Goal: Communication & Community: Answer question/provide support

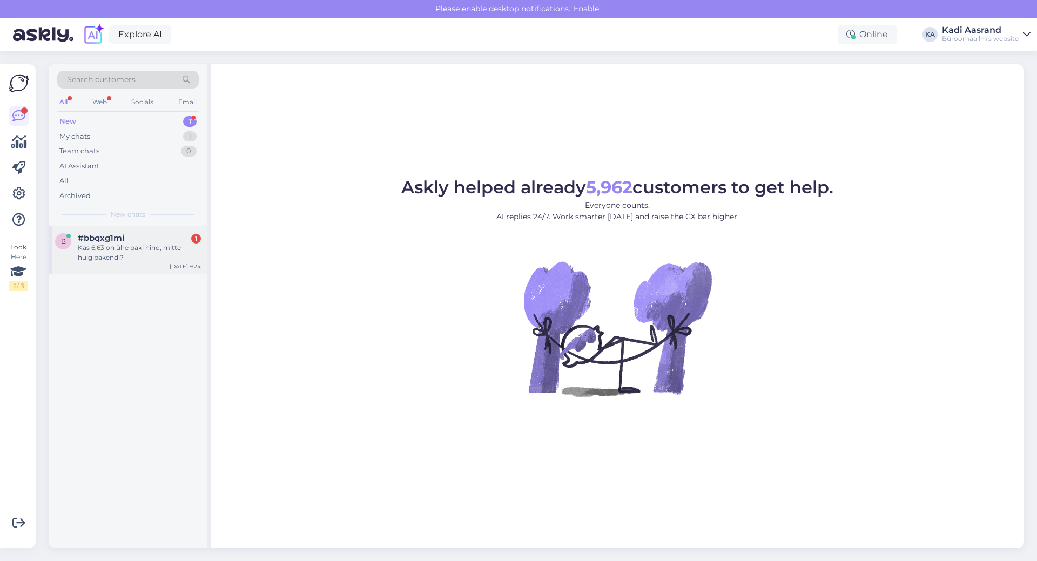
click at [149, 254] on div "Kas 6,63 on ühe paki hind, mitte hulgipakendi?" at bounding box center [139, 252] width 123 height 19
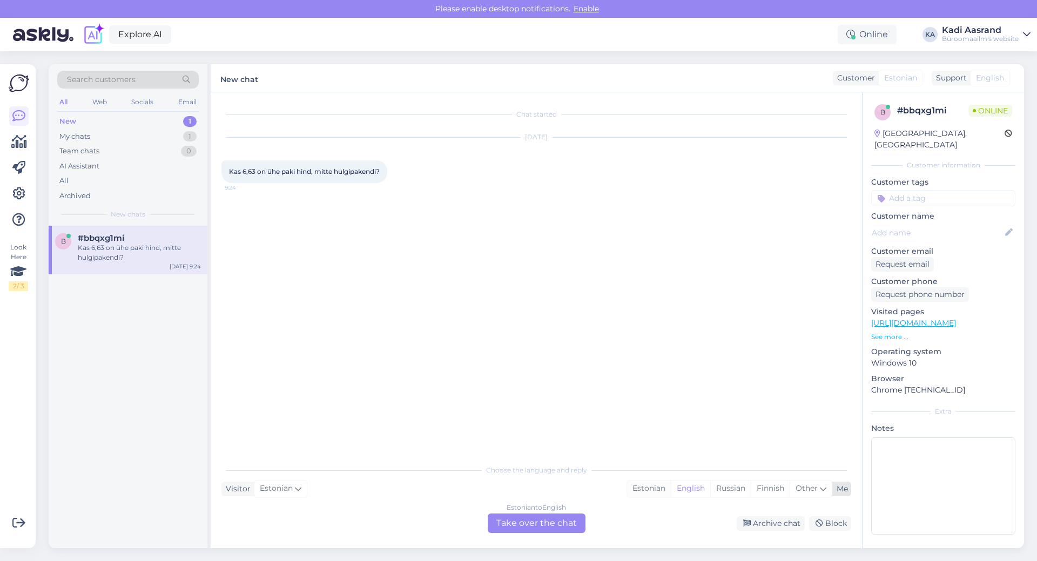
click at [641, 487] on div "Estonian" at bounding box center [649, 489] width 44 height 16
click at [558, 524] on div "Estonian to Estonian Take over the chat" at bounding box center [537, 523] width 98 height 19
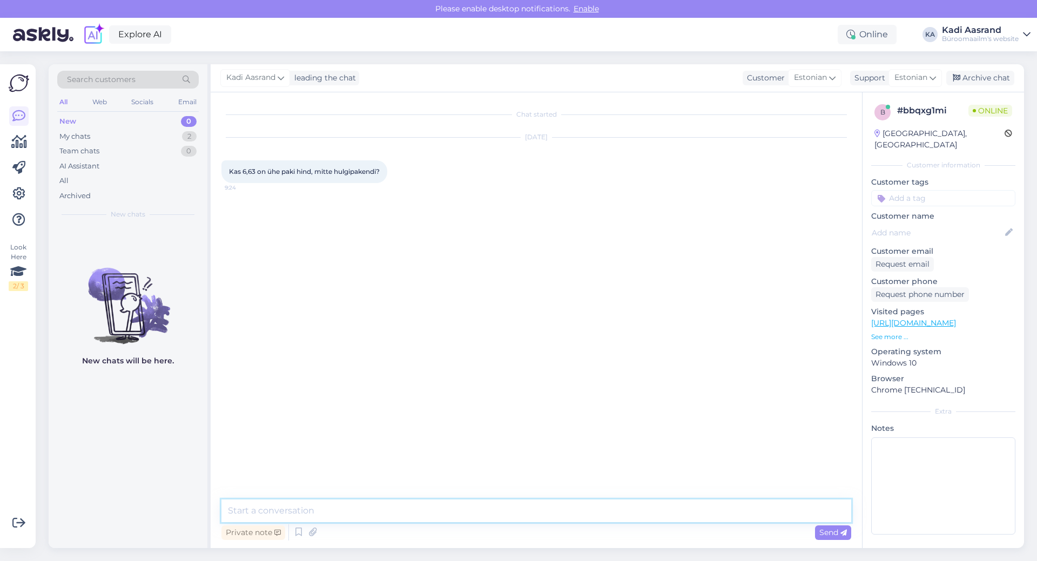
click at [558, 506] on textarea at bounding box center [537, 511] width 630 height 23
type textarea "Tere, mis tootest on juttu, oskate tootekoodi öelda?"
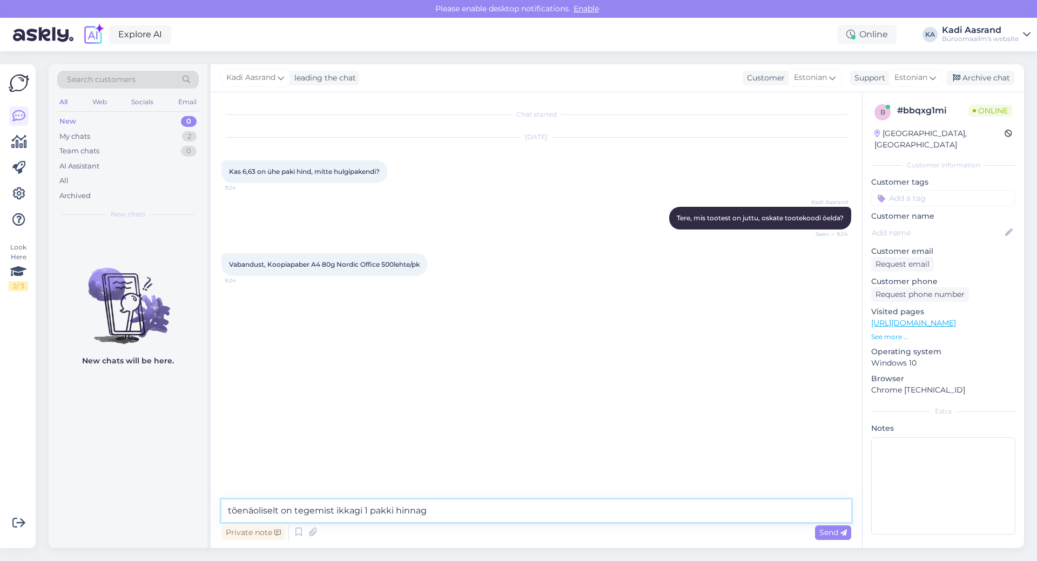
type textarea "tõenäoliselt on tegemist ikkagi 1 pakki hinnaga"
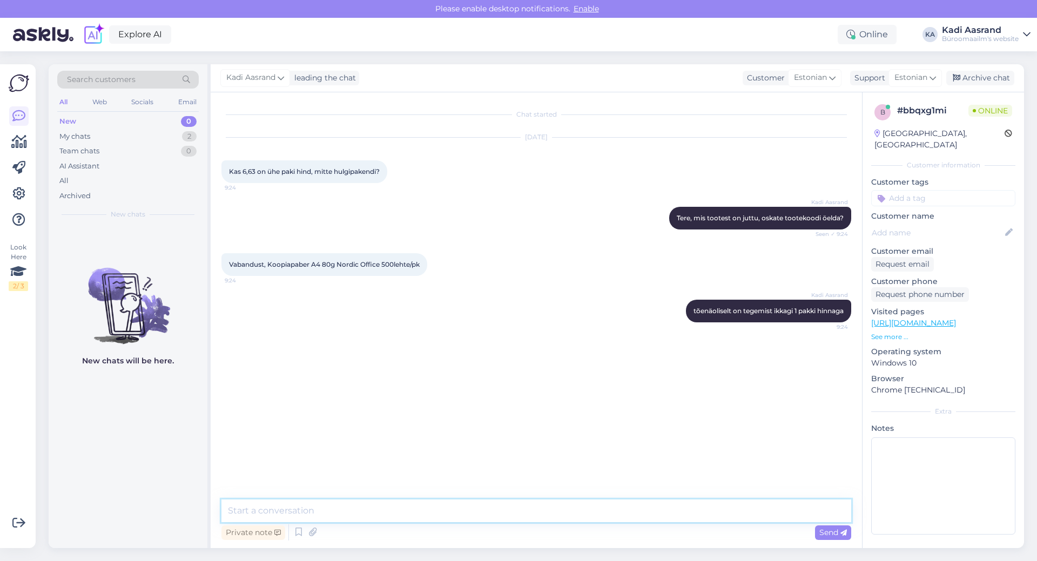
click at [350, 518] on textarea at bounding box center [537, 511] width 630 height 23
type textarea "[DEMOGRAPHIC_DATA], see on 1 paki hind"
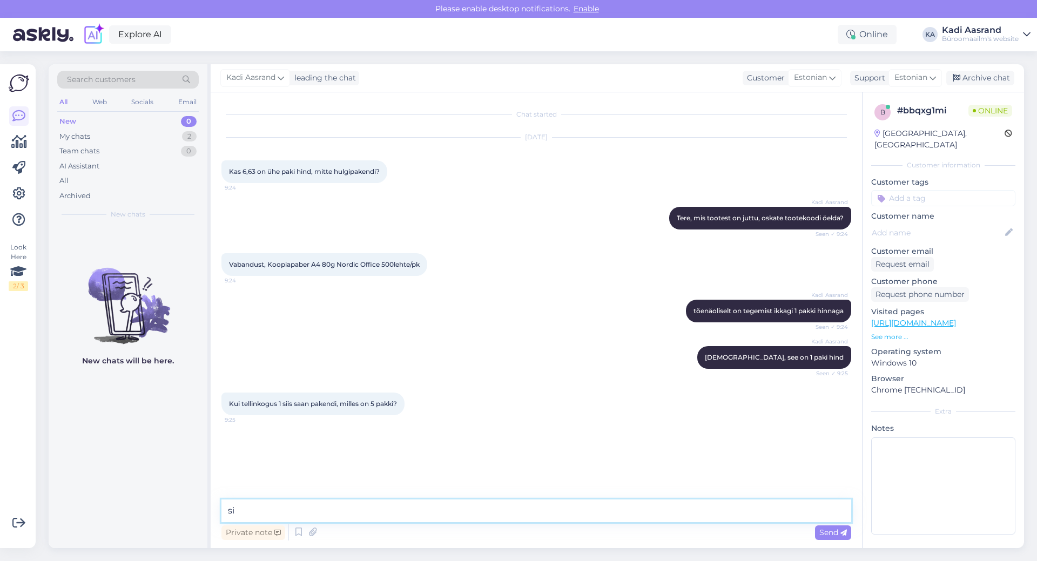
type textarea "s"
type textarea "Kui soovite tervet [PERSON_NAME] siis [PERSON_NAME] koguseks märkima 5 tk/pk"
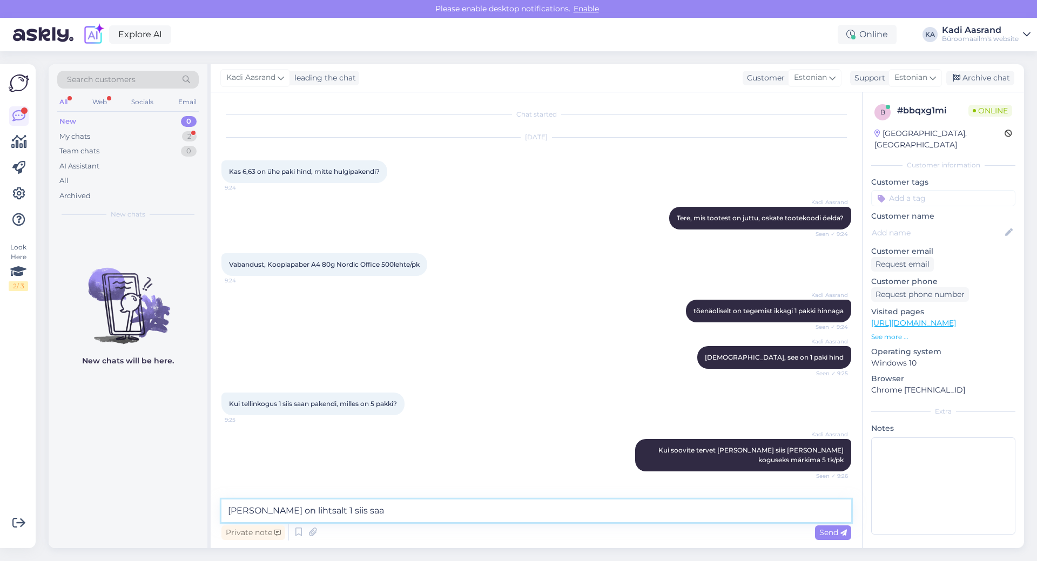
scroll to position [40, 0]
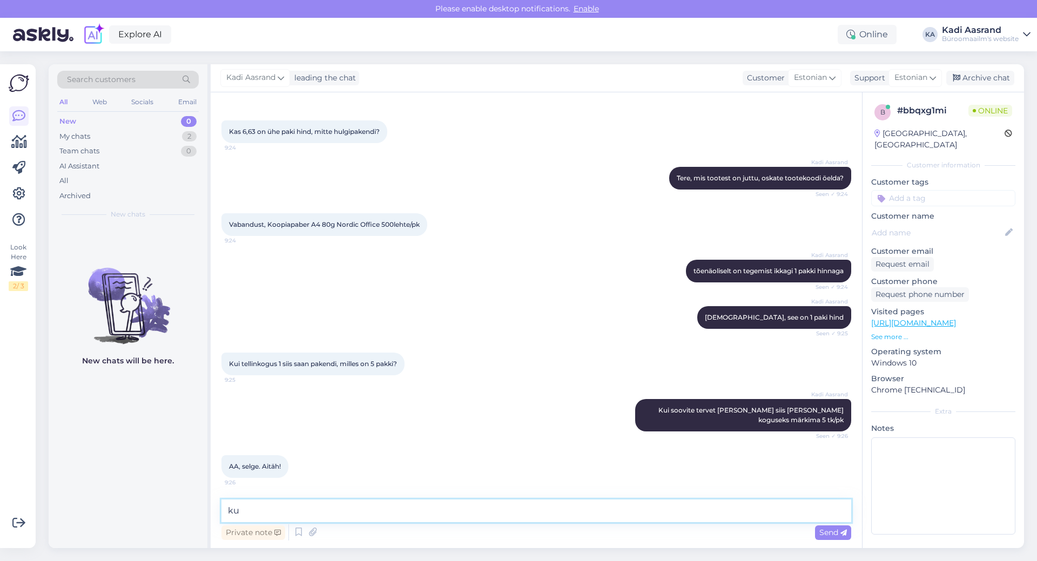
type textarea "k"
type textarea "Palun :)"
